Goal: Information Seeking & Learning: Check status

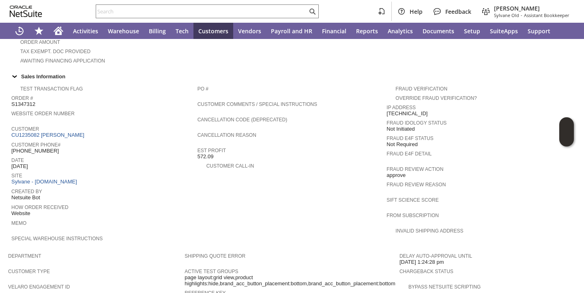
scroll to position [462, 0]
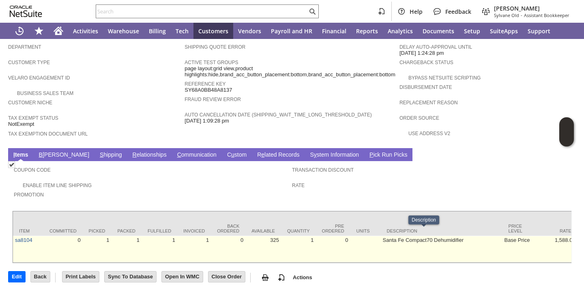
click at [381, 236] on td "Santa Fe Compact70 Dehumidifier" at bounding box center [442, 249] width 122 height 27
copy tr "Santa Fe Compact70 Dehumidifier"
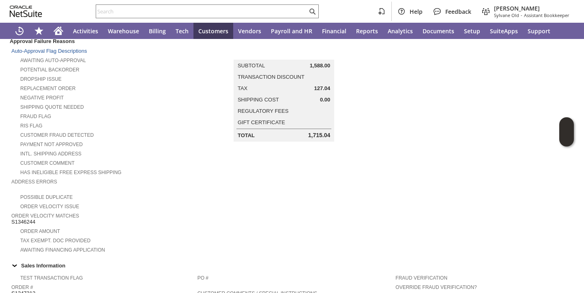
scroll to position [0, 0]
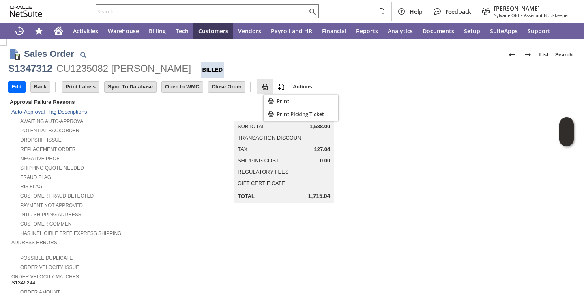
click at [270, 86] on img at bounding box center [265, 87] width 10 height 10
click at [274, 103] on icon "Print" at bounding box center [271, 101] width 8 height 8
click at [30, 68] on div "S1347312" at bounding box center [30, 68] width 44 height 13
copy div "S1347312"
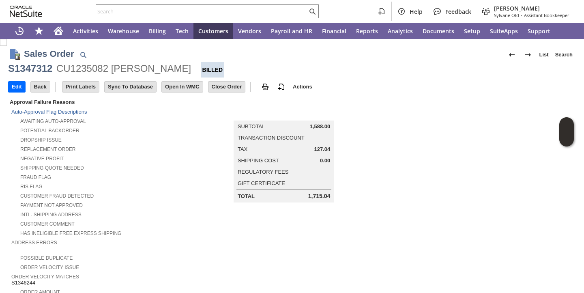
click at [104, 157] on div "Negative Profit" at bounding box center [97, 157] width 173 height 9
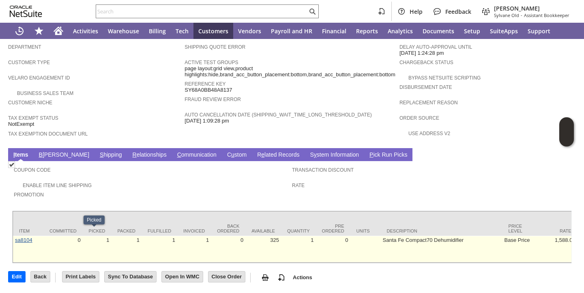
click at [20, 237] on link "sa8104" at bounding box center [23, 240] width 17 height 6
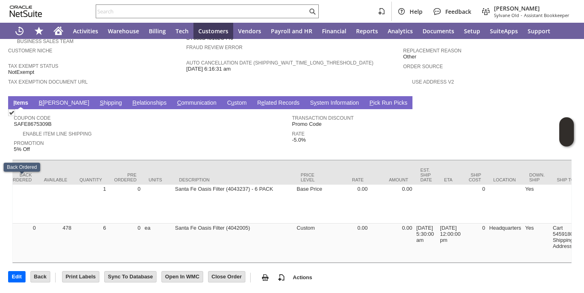
scroll to position [0, 210]
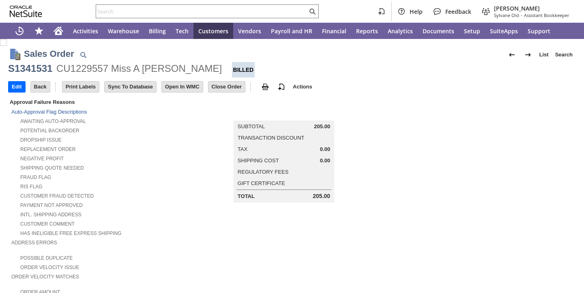
scroll to position [2, 0]
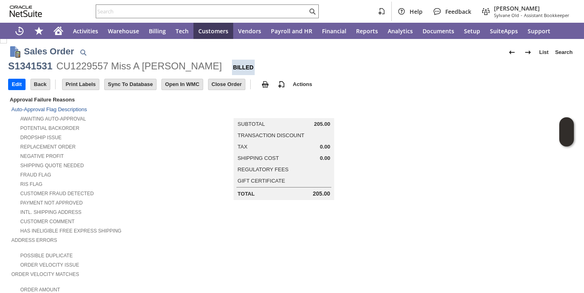
click at [270, 85] on img at bounding box center [265, 84] width 10 height 10
click at [272, 97] on icon "Print" at bounding box center [270, 98] width 5 height 5
drag, startPoint x: 181, startPoint y: 146, endPoint x: 188, endPoint y: 154, distance: 10.0
click at [183, 146] on div "Replacement Order" at bounding box center [104, 145] width 186 height 9
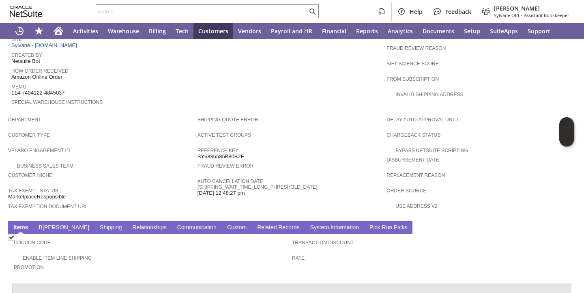
scroll to position [468, 0]
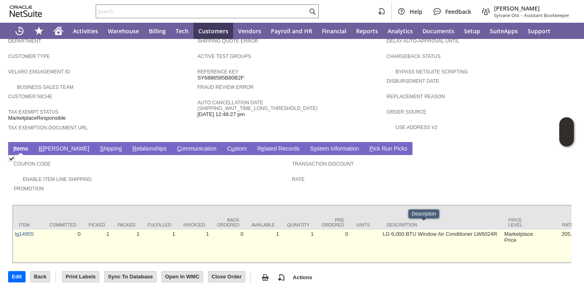
click at [390, 229] on td "LG 6,000 BTU Window Air Conditioner LW6024R" at bounding box center [442, 245] width 122 height 33
copy tr "LG 6,000 BTU Window Air Conditioner LW6024R"
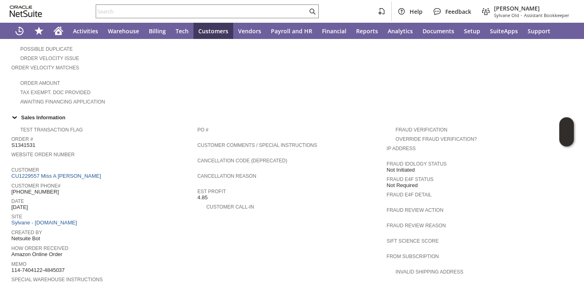
scroll to position [196, 0]
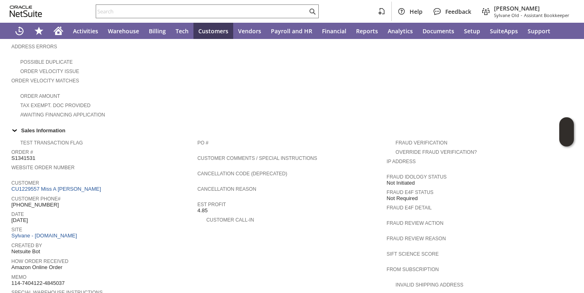
click at [30, 155] on span "S1341531" at bounding box center [23, 158] width 24 height 6
copy span "S1341531"
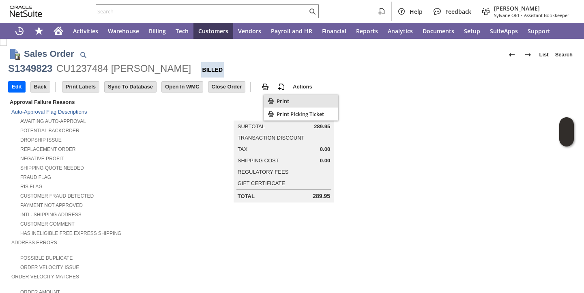
click at [273, 98] on icon "Print" at bounding box center [271, 101] width 8 height 8
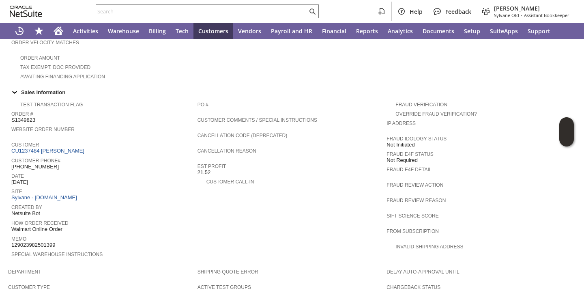
scroll to position [474, 0]
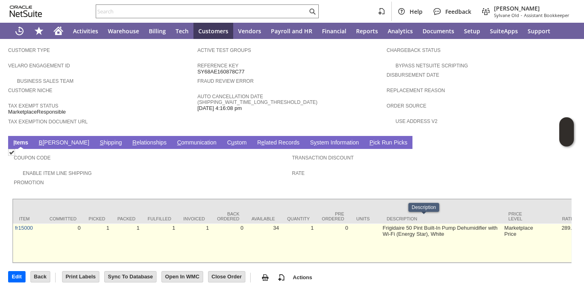
click at [381, 223] on td "Frigidaire 50 Pint Built-In Pump Dehumidifier with Wi-Fi (Energy Star), White" at bounding box center [442, 242] width 122 height 39
copy tr "Frigidaire 50 Pint Built-In Pump Dehumidifier with Wi-Fi (Energy Star), White"
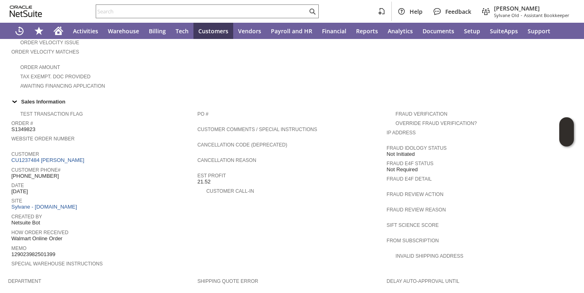
scroll to position [186, 0]
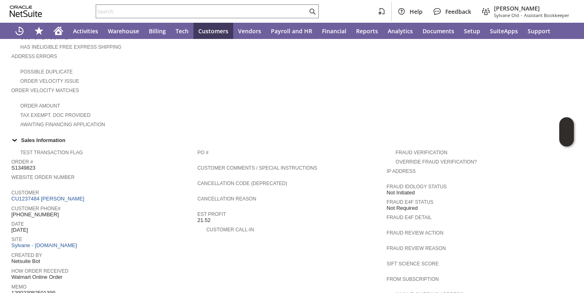
click at [26, 168] on td "Order # S1349823" at bounding box center [104, 163] width 186 height 15
click at [26, 166] on span "S1349823" at bounding box center [23, 168] width 24 height 6
copy span "S1349823"
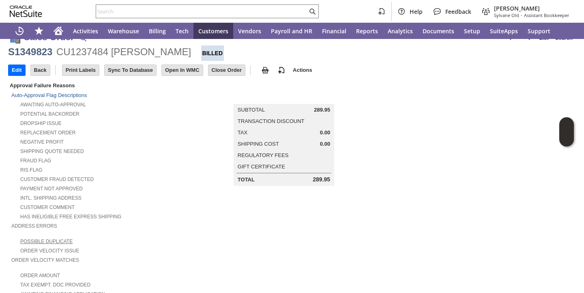
scroll to position [0, 0]
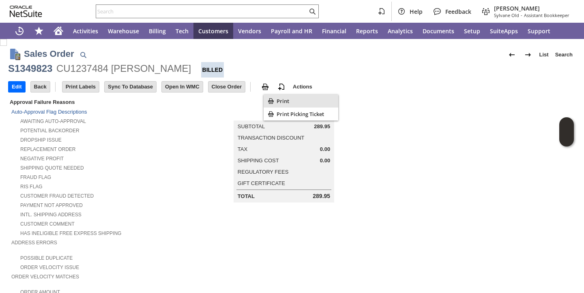
click at [275, 103] on div "Print" at bounding box center [300, 100] width 75 height 13
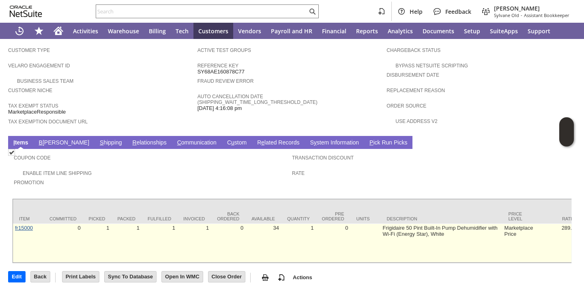
click at [26, 225] on link "fr15000" at bounding box center [24, 228] width 18 height 6
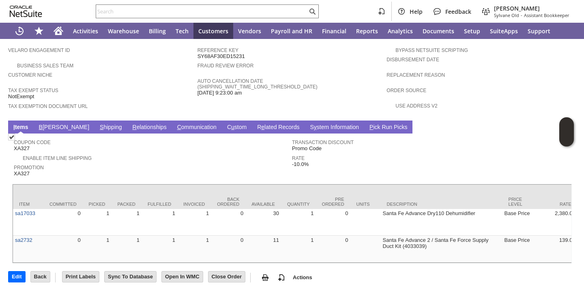
click at [98, 124] on link "S hipping" at bounding box center [111, 128] width 26 height 8
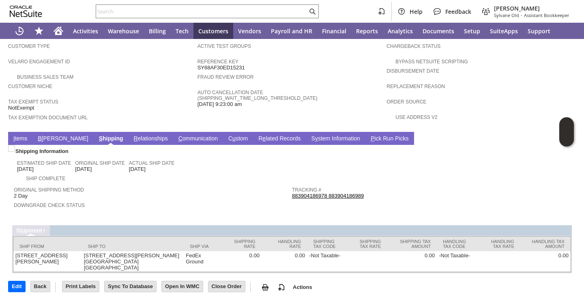
drag, startPoint x: 25, startPoint y: 133, endPoint x: 39, endPoint y: 137, distance: 15.0
click at [25, 135] on link "I tems" at bounding box center [20, 139] width 18 height 8
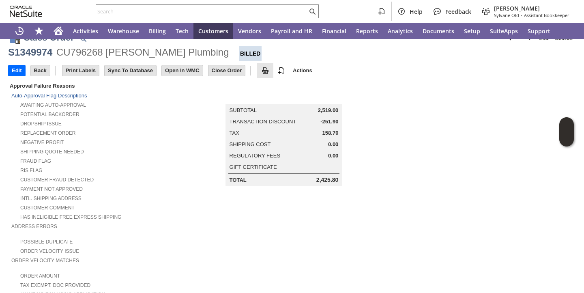
scroll to position [0, 0]
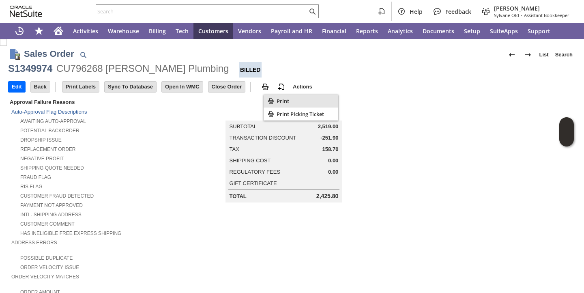
click at [275, 102] on div "Print" at bounding box center [300, 100] width 75 height 13
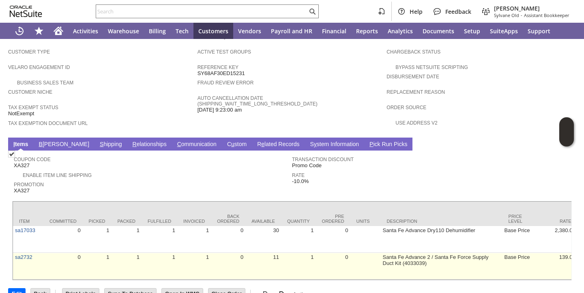
scroll to position [489, 0]
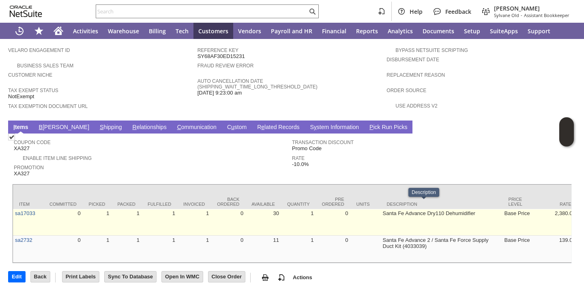
click at [381, 209] on td "Santa Fe Advance Dry110 Dehumidifier" at bounding box center [442, 222] width 122 height 27
copy tr "Santa Fe Advance Dry110 Dehumidifier"
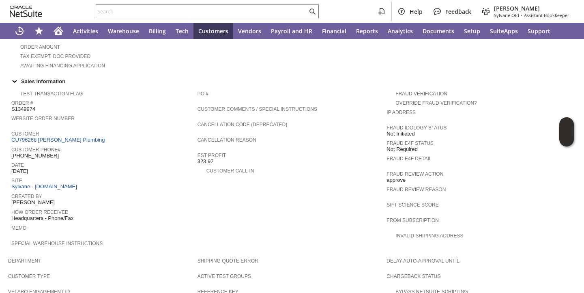
scroll to position [243, 0]
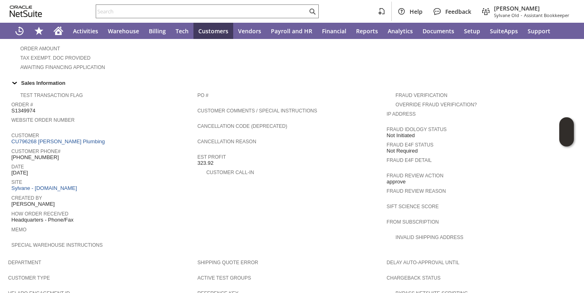
click at [29, 107] on span "S1349974" at bounding box center [23, 110] width 24 height 6
copy span "S1349974"
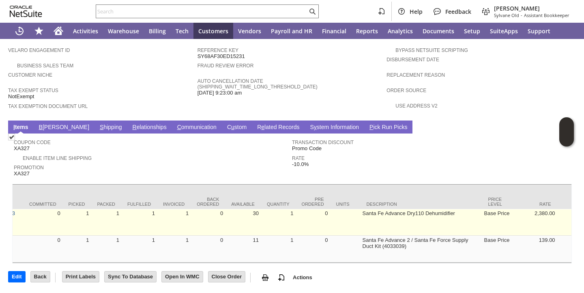
scroll to position [0, 0]
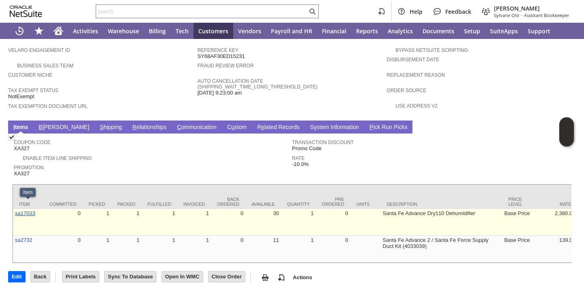
click at [24, 210] on link "sa17033" at bounding box center [25, 213] width 20 height 6
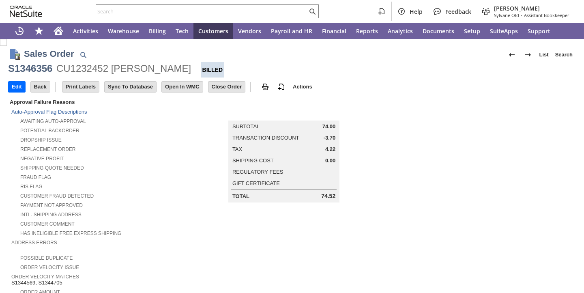
scroll to position [468, 0]
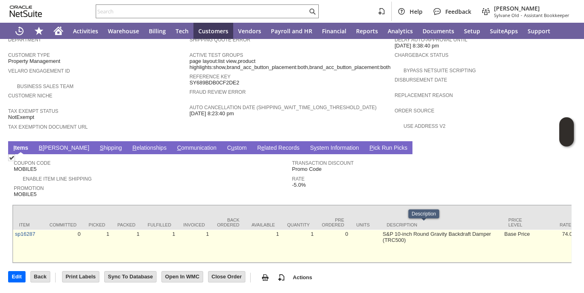
click at [381, 229] on td "S&P 10-inch Round Gravity Backdraft Damper (TRC500)" at bounding box center [442, 245] width 122 height 33
copy tr "S&P 10-inch Round Gravity Backdraft Damper (TRC500)"
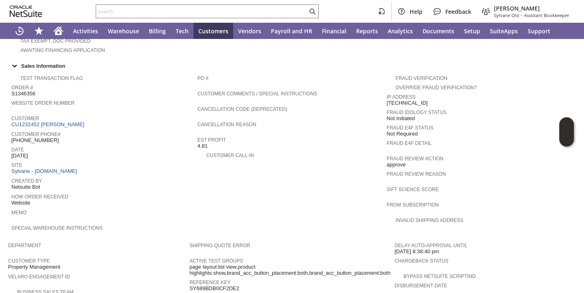
scroll to position [260, 0]
click at [26, 90] on span "S1346356" at bounding box center [23, 93] width 24 height 6
copy span "S1346356"
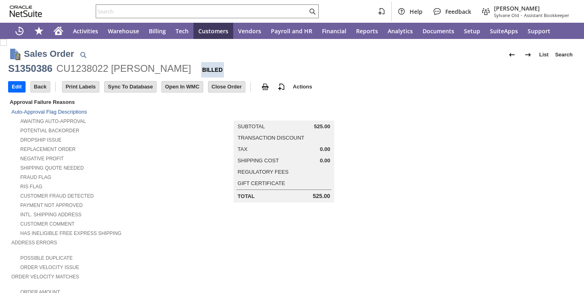
scroll to position [468, 0]
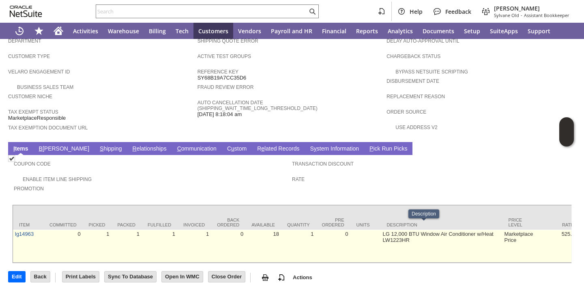
click at [381, 229] on td "LG 12,000 BTU Window Air Conditioner w/Heat LW1223HR" at bounding box center [442, 245] width 122 height 33
copy tr "LG 12,000 BTU Window Air Conditioner w/Heat LW1223HR"
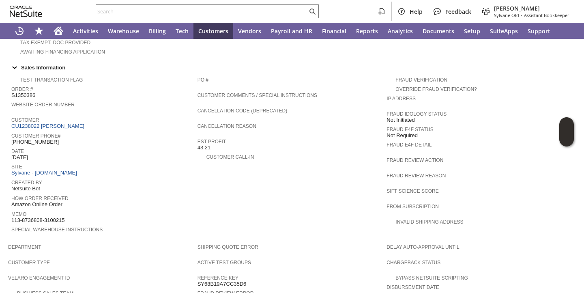
scroll to position [256, 0]
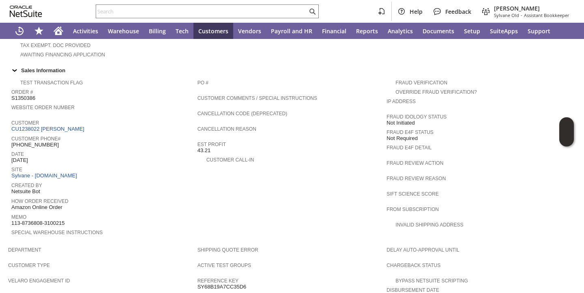
click at [32, 95] on span "S1350386" at bounding box center [23, 98] width 24 height 6
copy span "S1350386"
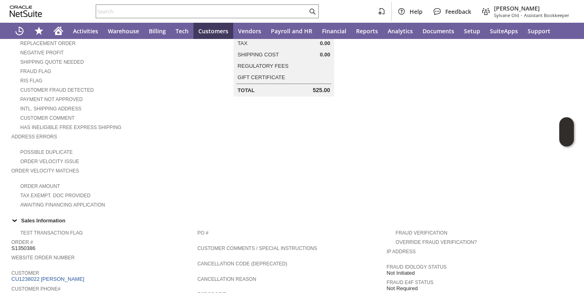
scroll to position [0, 0]
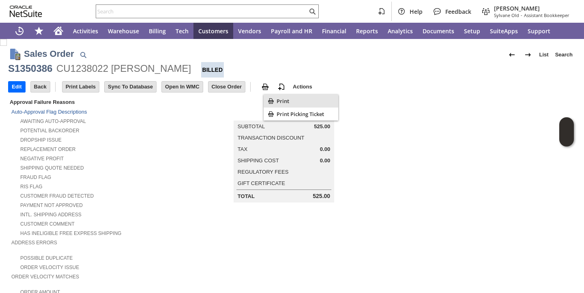
click at [273, 99] on icon "Print" at bounding box center [271, 101] width 8 height 8
click at [209, 131] on td "Summary Subtotal 525.00 Transaction Discount Tax 0.00 Shipping Cost 0.00 Regula…" at bounding box center [291, 149] width 189 height 105
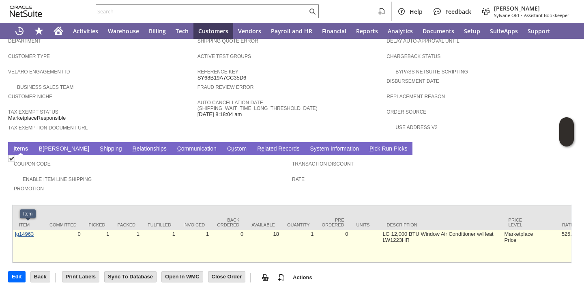
click at [23, 231] on link "lg14963" at bounding box center [24, 234] width 19 height 6
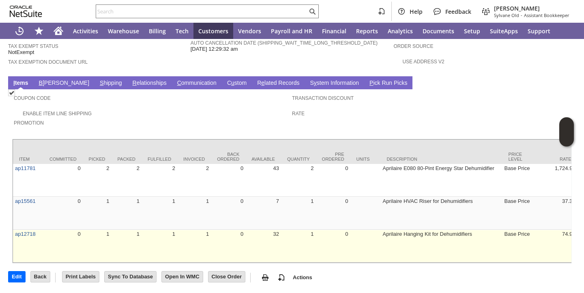
scroll to position [535, 0]
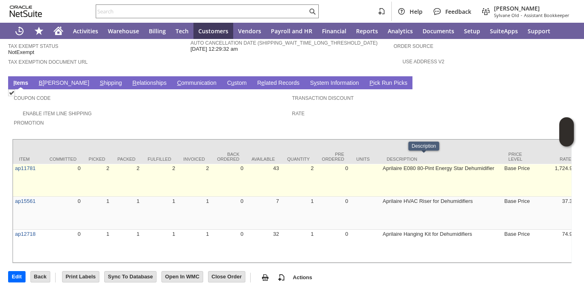
click at [387, 164] on td "Aprilaire E080 80-Pint Energy Star Dehumidifier" at bounding box center [442, 180] width 122 height 33
copy tr "Aprilaire E080 80-Pint Energy Star Dehumidifier"
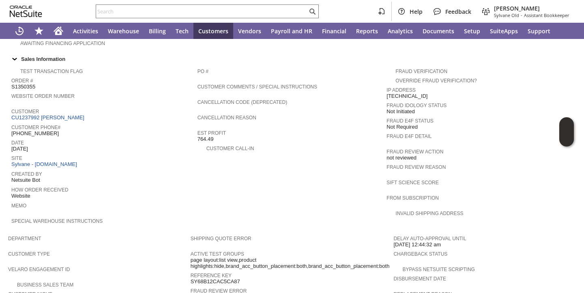
scroll to position [238, 0]
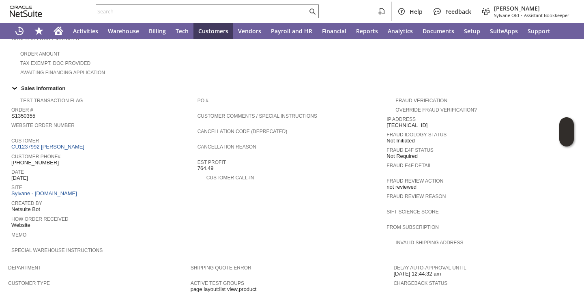
click at [28, 114] on span "S1350355" at bounding box center [23, 116] width 24 height 6
copy span "S1350355"
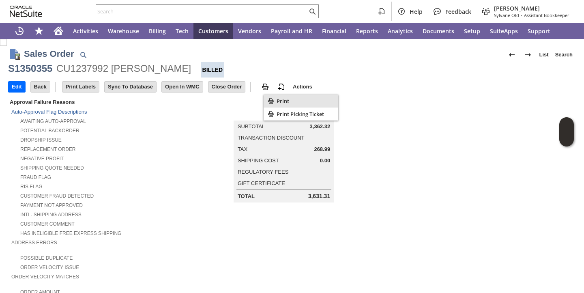
click at [274, 101] on icon "Print" at bounding box center [271, 101] width 8 height 8
click at [276, 98] on div "Print" at bounding box center [300, 100] width 75 height 13
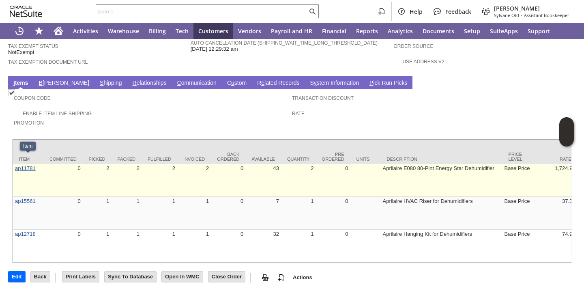
click at [27, 165] on link "ap11781" at bounding box center [25, 168] width 21 height 6
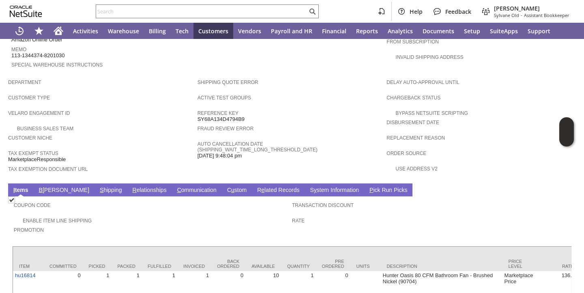
scroll to position [480, 0]
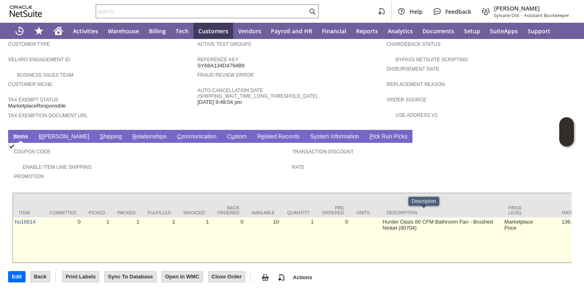
click at [381, 217] on td "Hunter Oasis 80 CFM Bathroom Fan - Brushed Nickel (90704)" at bounding box center [442, 239] width 122 height 45
copy tr "Hunter Oasis 80 CFM Bathroom Fan - Brushed Nickel (90704)"
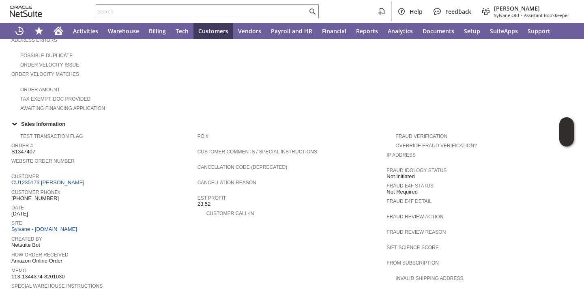
scroll to position [156, 0]
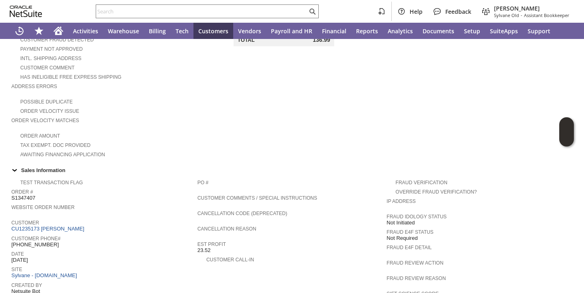
click at [27, 195] on span "S1347407" at bounding box center [23, 198] width 24 height 6
copy span "S1347407"
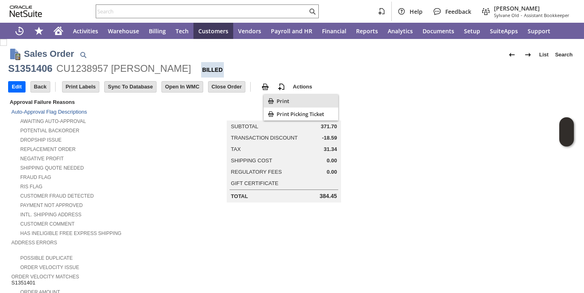
click at [284, 104] on span "Print" at bounding box center [305, 100] width 58 height 7
click at [165, 169] on div "Shipping Quote Needed" at bounding box center [97, 167] width 172 height 9
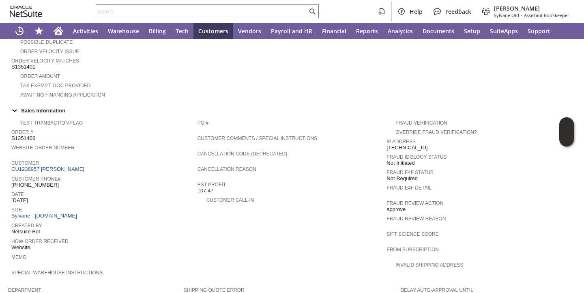
scroll to position [585, 0]
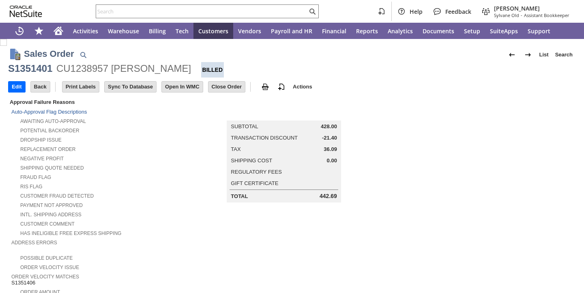
scroll to position [487, 0]
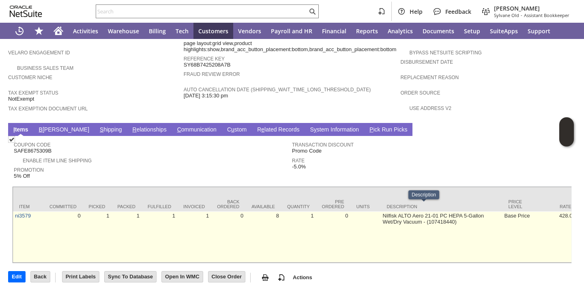
click at [381, 211] on td "Nilfisk ALTO Aero 21-01 PC HEPA 5-Gallon Wet/Dry Vacuum - (107418440)" at bounding box center [442, 236] width 122 height 51
copy tr "Nilfisk ALTO Aero 21-01 PC HEPA 5-Gallon Wet/Dry Vacuum - (107418440)"
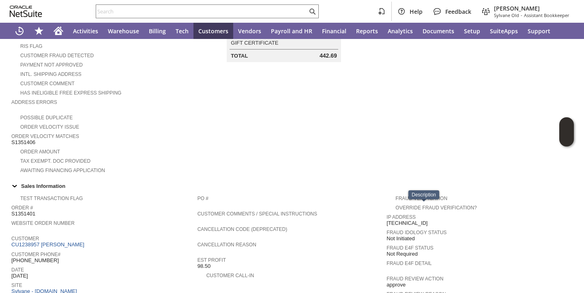
scroll to position [0, 0]
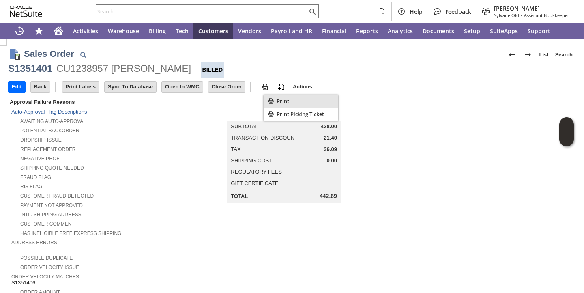
click at [277, 101] on span "Print" at bounding box center [305, 100] width 58 height 7
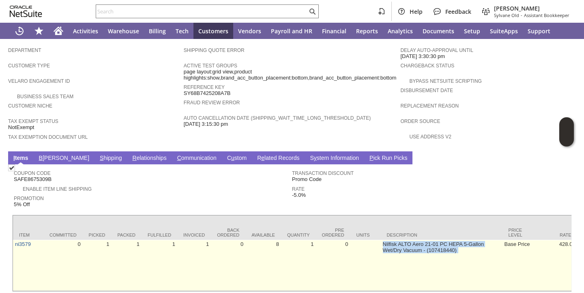
scroll to position [487, 0]
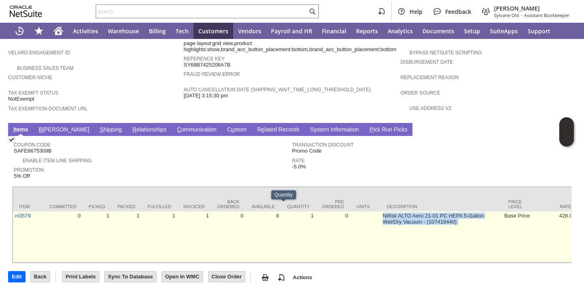
copy tr "Nilfisk ALTO Aero 21-01 PC HEPA 5-Gallon Wet/Dry Vacuum - (107418440)"
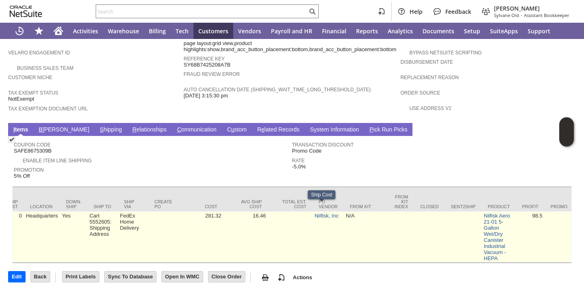
scroll to position [0, 1455]
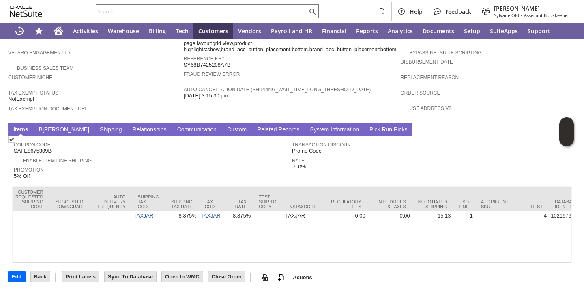
click at [126, 103] on span "Tax Exemption Document URL" at bounding box center [93, 107] width 171 height 8
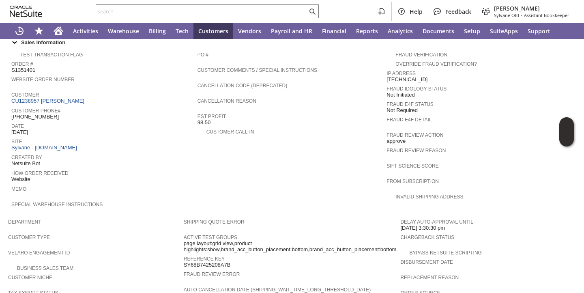
scroll to position [275, 0]
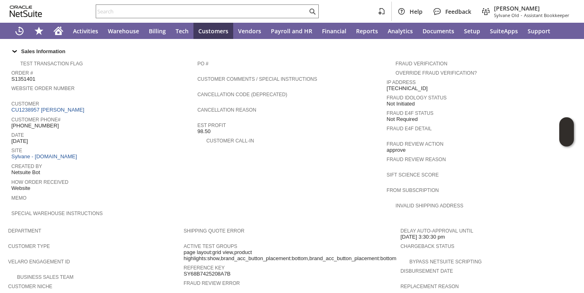
click at [30, 76] on span "S1351401" at bounding box center [23, 79] width 24 height 6
copy span "S1351401"
click at [30, 76] on span "S1351401" at bounding box center [23, 79] width 24 height 6
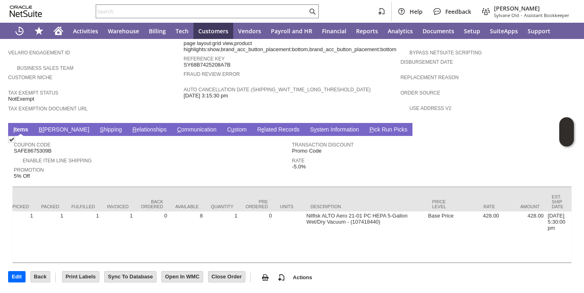
scroll to position [0, 0]
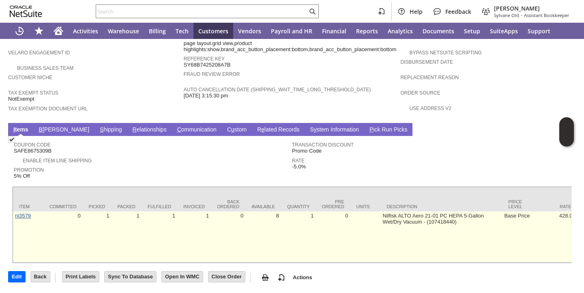
click at [22, 212] on link "ni3579" at bounding box center [23, 215] width 16 height 6
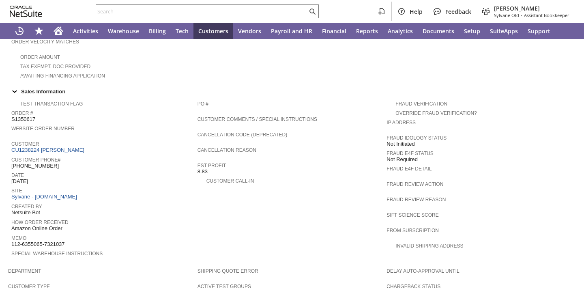
scroll to position [474, 0]
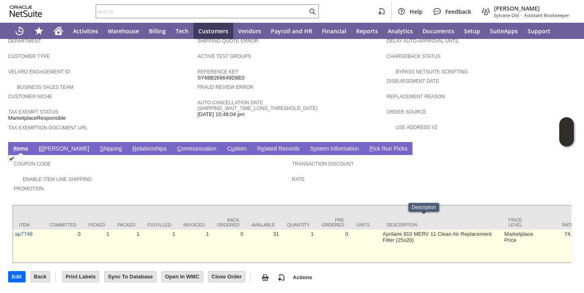
click at [381, 229] on td "Aprilaire 910 MERV 11 Clean Air Replacement Filter (25x20)" at bounding box center [442, 245] width 122 height 33
copy tr "Aprilaire 910 MERV 11 Clean Air Replacement Filter (25x20)"
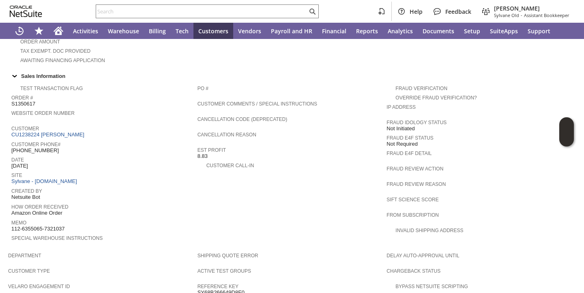
scroll to position [234, 0]
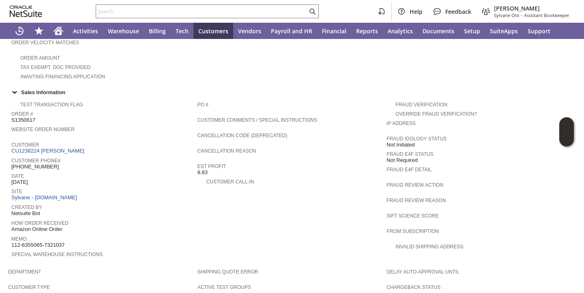
click at [29, 117] on span "S1350617" at bounding box center [23, 120] width 24 height 6
copy span "S1350617"
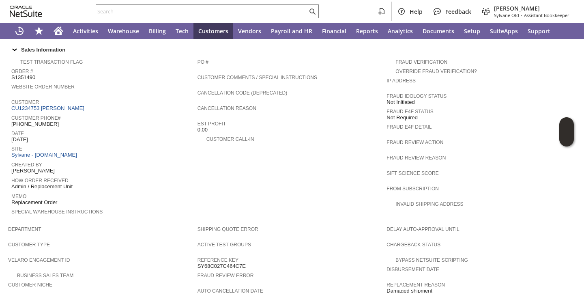
scroll to position [277, 0]
